Goal: Information Seeking & Learning: Learn about a topic

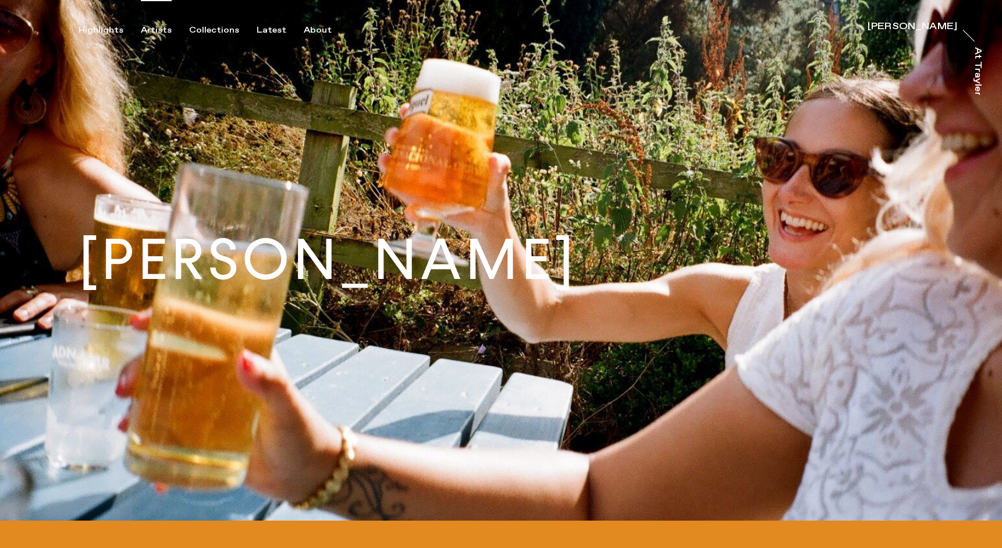
click at [162, 26] on div "Artists" at bounding box center [156, 30] width 31 height 10
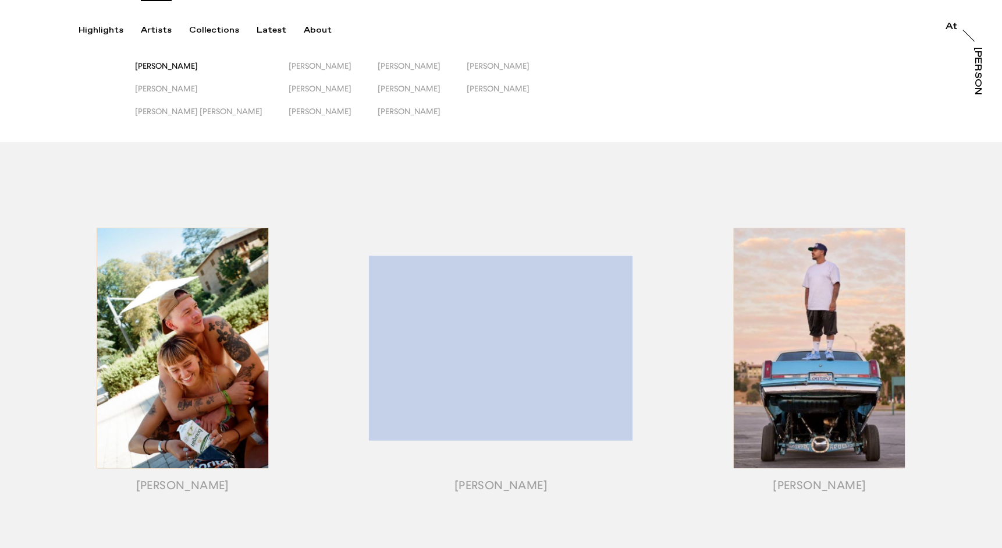
click at [180, 67] on span "[PERSON_NAME]" at bounding box center [166, 65] width 63 height 9
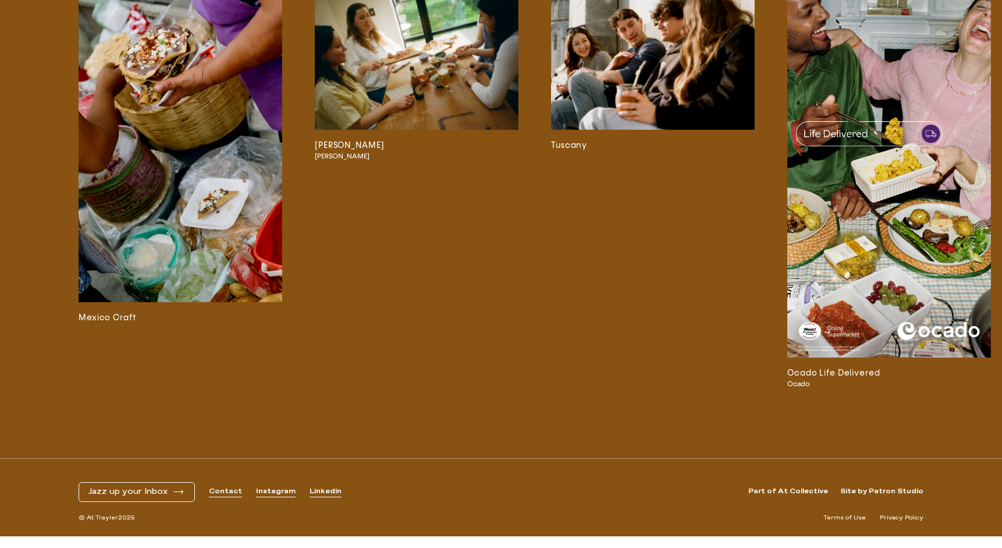
scroll to position [2990, 0]
click at [894, 339] on img at bounding box center [889, 176] width 204 height 362
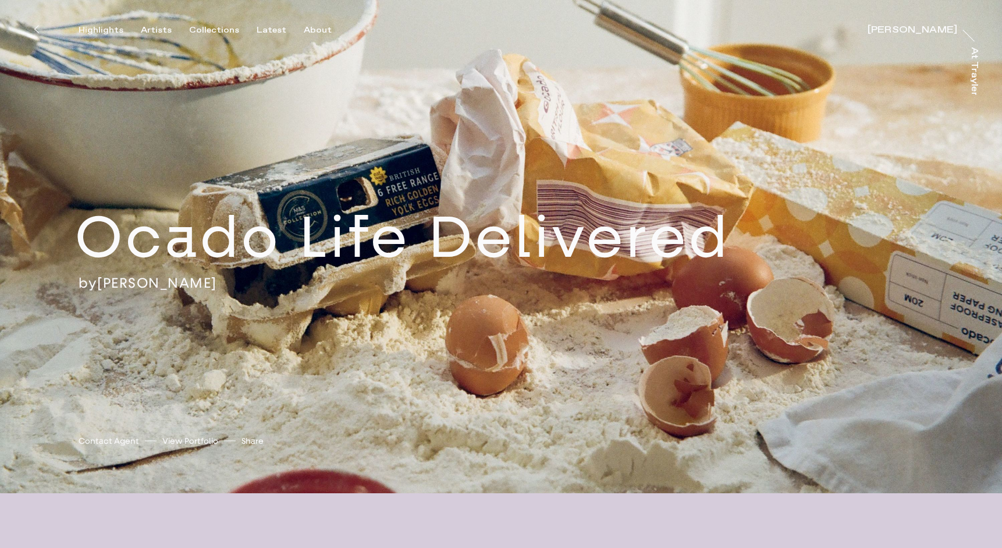
click at [38, 27] on button at bounding box center [36, 29] width 26 height 26
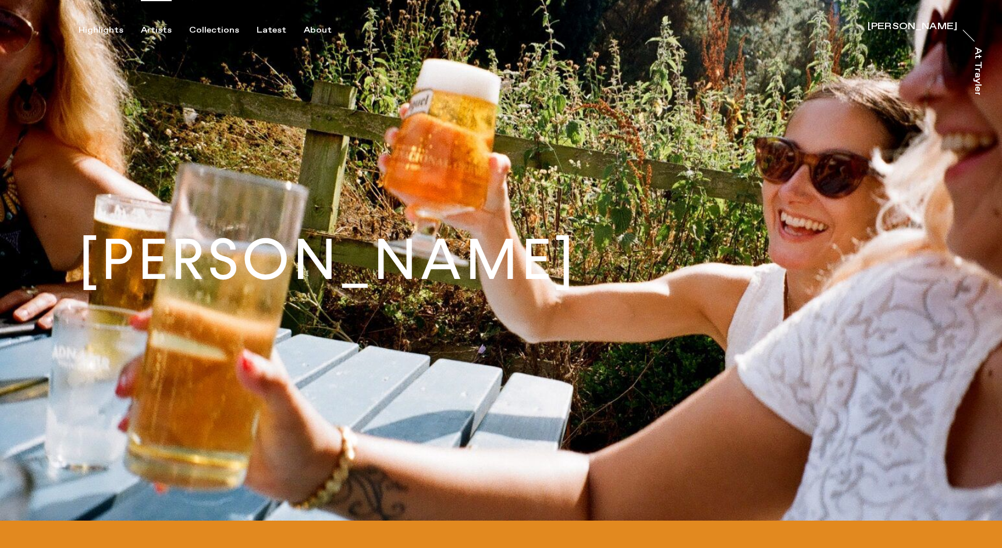
click at [150, 29] on div "Artists" at bounding box center [156, 30] width 31 height 10
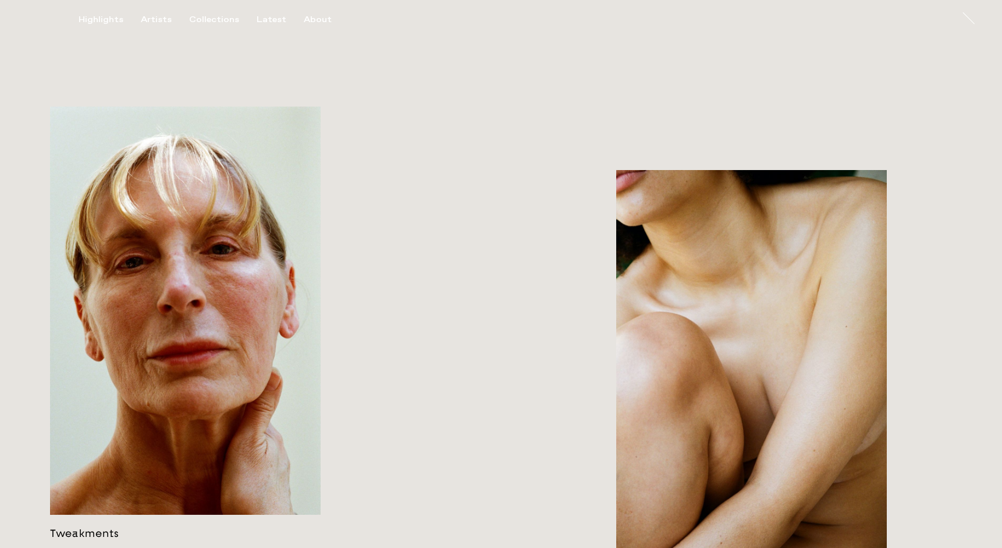
scroll to position [1786, 0]
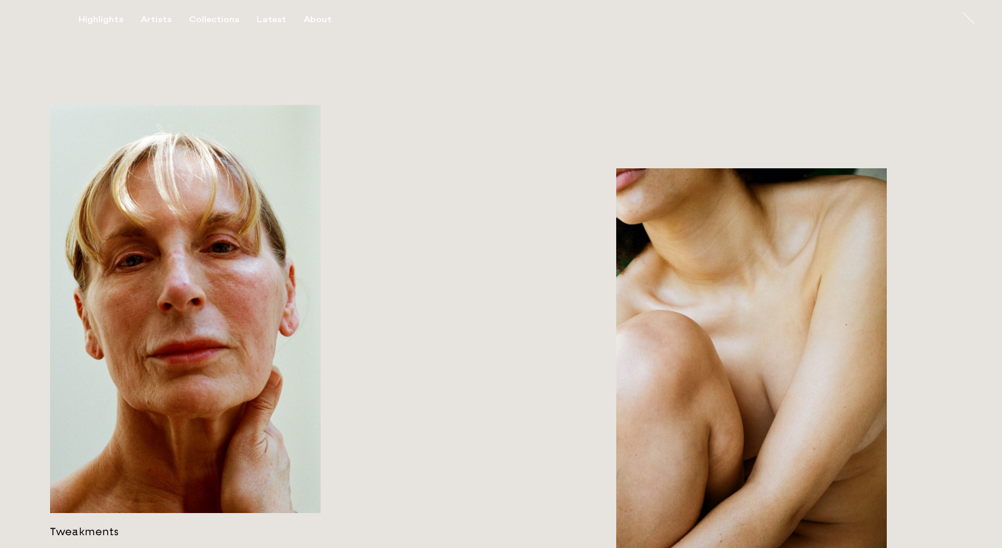
click at [800, 367] on link at bounding box center [751, 384] width 271 height 433
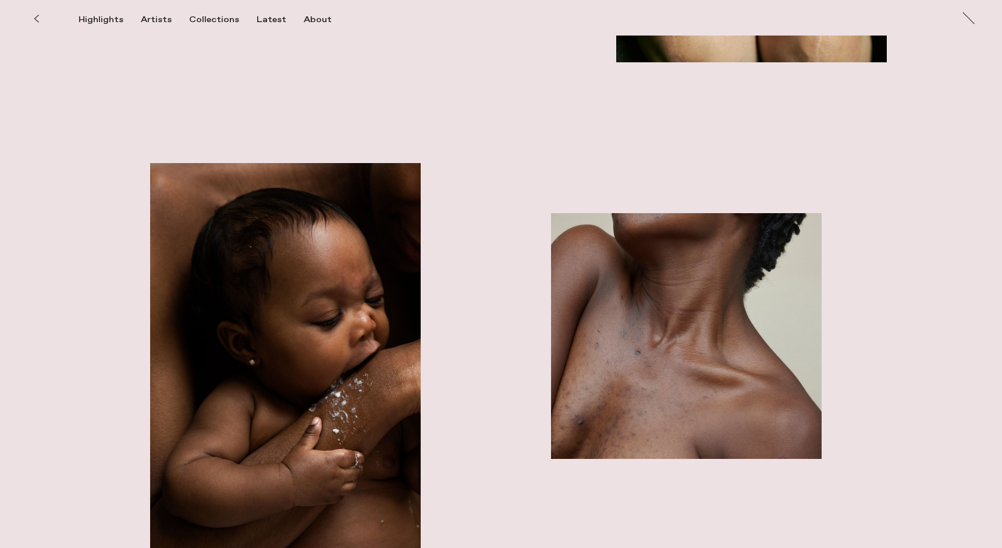
scroll to position [3171, 0]
